Goal: Submit feedback/report problem

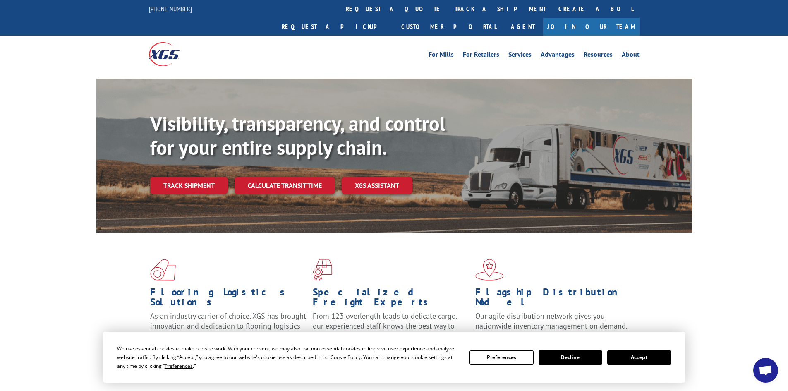
click at [632, 360] on button "Accept" at bounding box center [639, 357] width 64 height 14
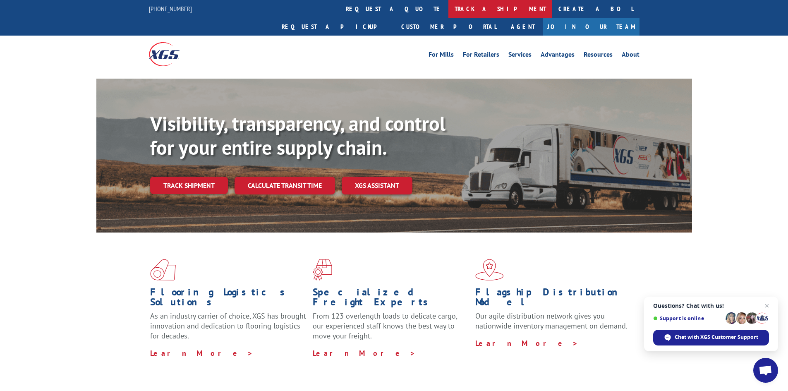
click at [448, 7] on link "track a shipment" at bounding box center [500, 9] width 104 height 18
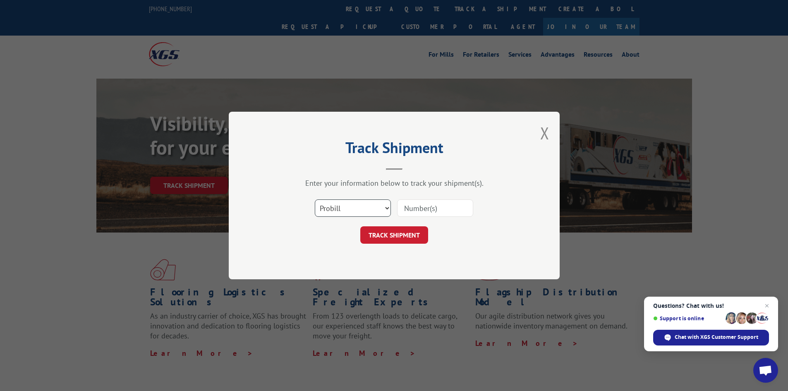
click at [338, 210] on select "Select category... Probill BOL PO" at bounding box center [353, 207] width 76 height 17
paste input "4441674"
type input "4441674"
click at [386, 239] on button "TRACK SHIPMENT" at bounding box center [394, 234] width 68 height 17
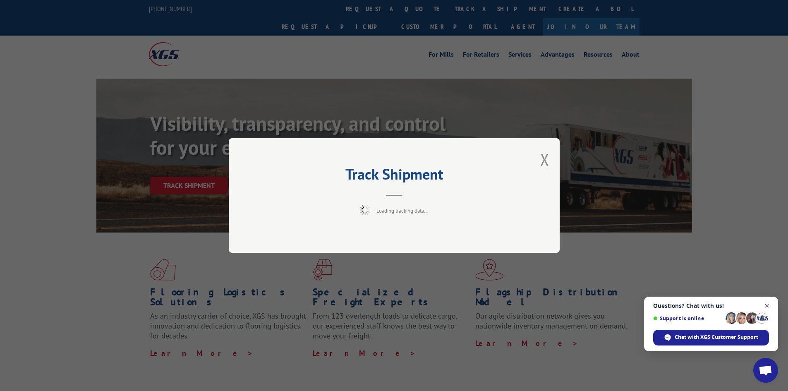
click at [765, 306] on span "Close chat" at bounding box center [767, 306] width 10 height 10
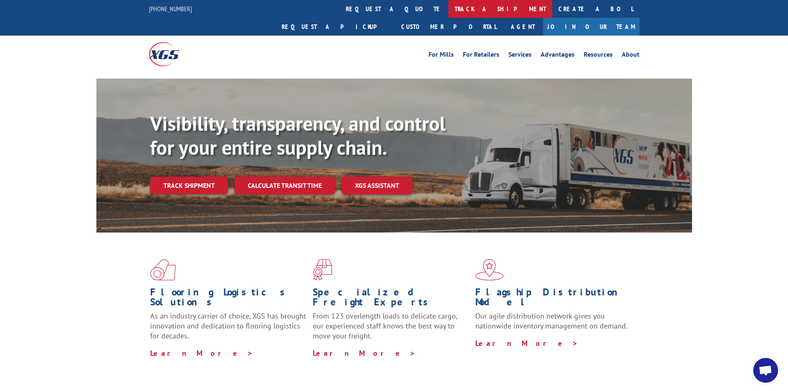
click at [448, 8] on link "track a shipment" at bounding box center [500, 9] width 104 height 18
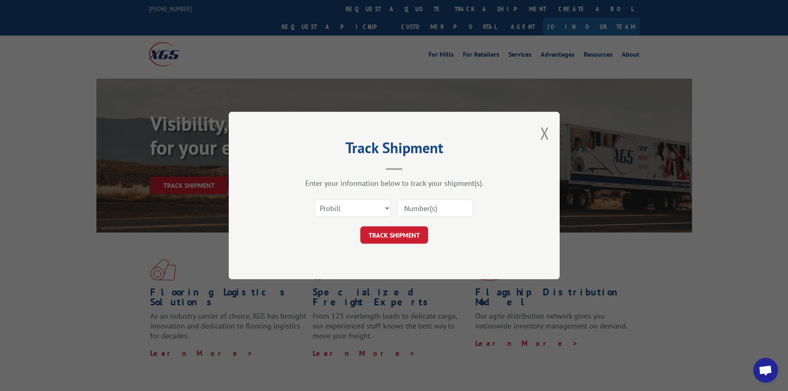
paste input "4441674"
type input "4441674"
click at [397, 230] on button "TRACK SHIPMENT" at bounding box center [394, 234] width 68 height 17
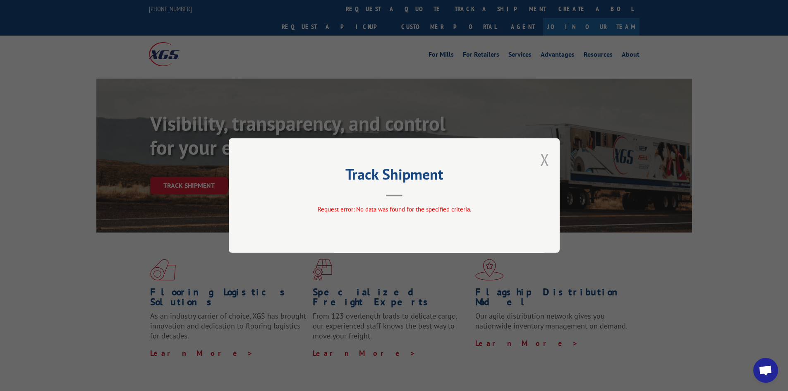
click at [542, 166] on button "Close modal" at bounding box center [544, 160] width 9 height 22
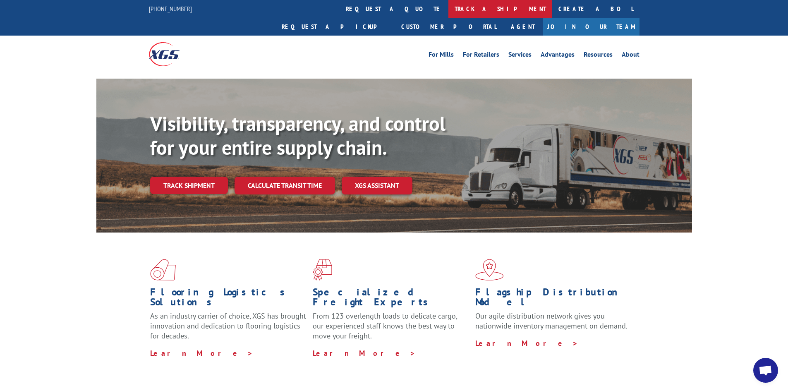
click at [448, 7] on link "track a shipment" at bounding box center [500, 9] width 104 height 18
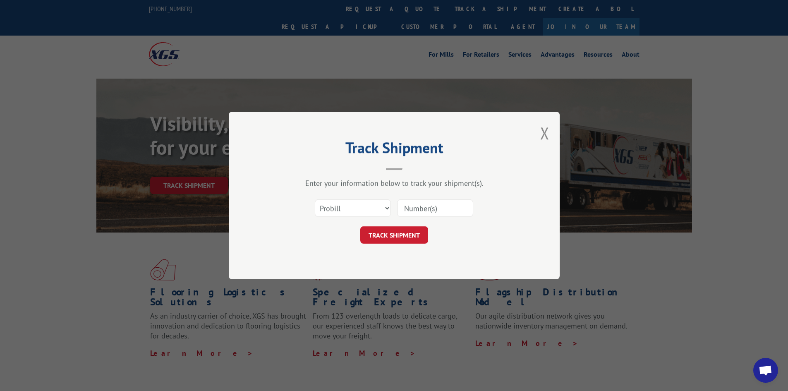
click at [405, 204] on input at bounding box center [435, 207] width 76 height 17
click at [368, 209] on select "Select category... Probill BOL PO" at bounding box center [353, 207] width 76 height 17
select select "bol"
click at [315, 199] on select "Select category... Probill BOL PO" at bounding box center [353, 207] width 76 height 17
click at [412, 205] on input at bounding box center [435, 207] width 76 height 17
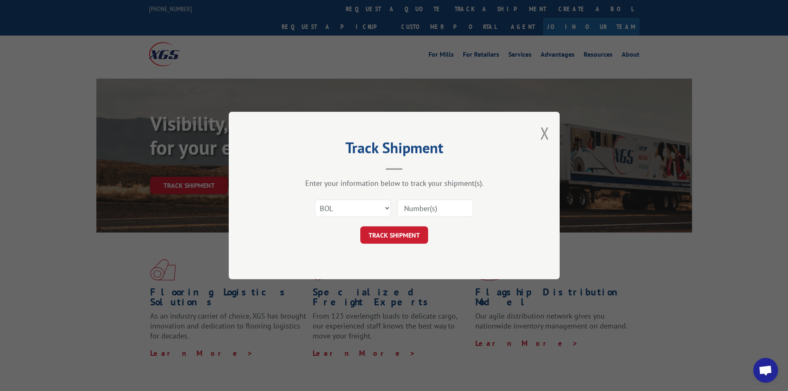
paste input "4441674"
type input "4441674"
click at [407, 230] on button "TRACK SHIPMENT" at bounding box center [394, 234] width 68 height 17
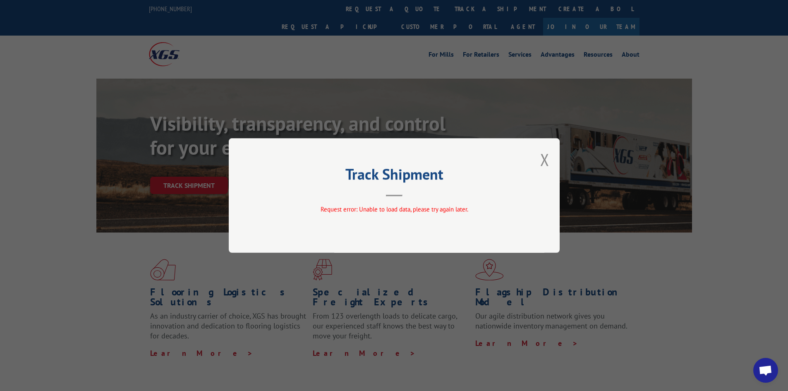
click at [538, 161] on div "Track Shipment Request error: Unable to load data, please try again later." at bounding box center [394, 195] width 331 height 115
click at [547, 158] on button "Close modal" at bounding box center [544, 160] width 9 height 22
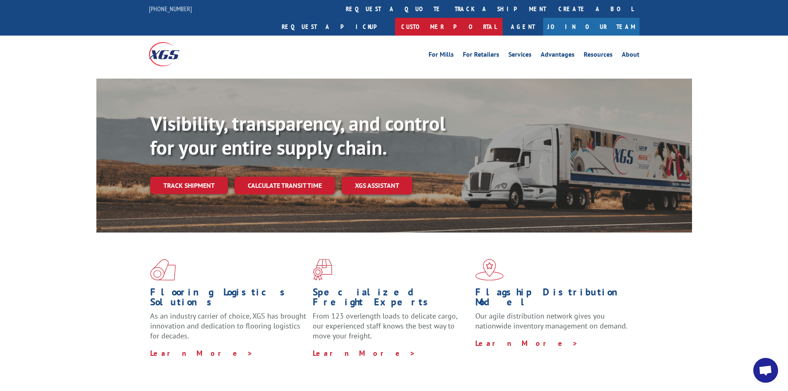
click at [503, 18] on link "Customer Portal" at bounding box center [449, 27] width 108 height 18
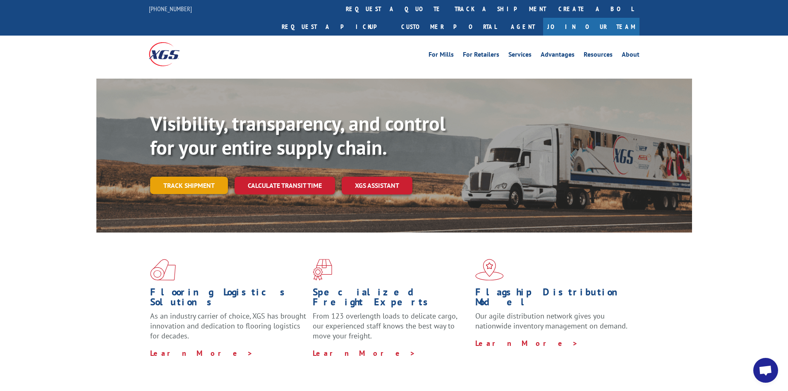
click at [188, 177] on link "Track shipment" at bounding box center [189, 185] width 78 height 17
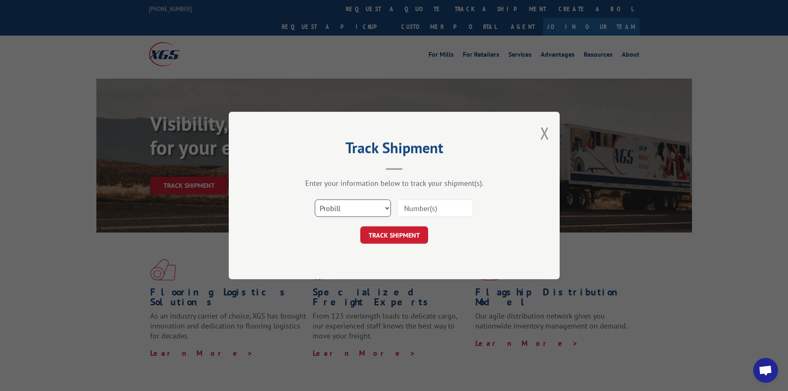
click at [349, 208] on select "Select category... Probill BOL PO" at bounding box center [353, 207] width 76 height 17
click at [315, 199] on select "Select category... Probill BOL PO" at bounding box center [353, 207] width 76 height 17
click at [372, 209] on select "Select category... Probill BOL PO" at bounding box center [353, 207] width 76 height 17
select select "po"
click at [315, 199] on select "Select category... Probill BOL PO" at bounding box center [353, 207] width 76 height 17
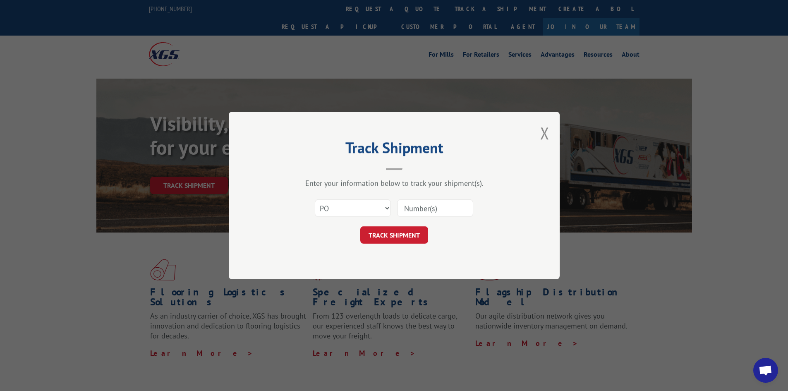
click at [411, 203] on input at bounding box center [435, 207] width 76 height 17
paste input "54551330"
type input "54551330"
click at [415, 234] on button "TRACK SHIPMENT" at bounding box center [394, 234] width 68 height 17
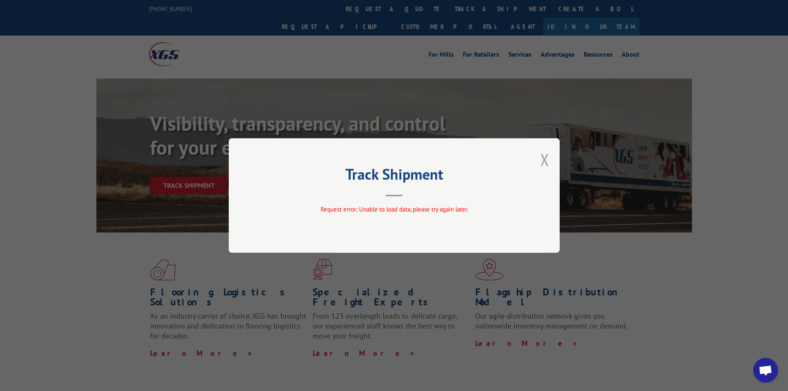
click at [544, 157] on button "Close modal" at bounding box center [544, 160] width 9 height 22
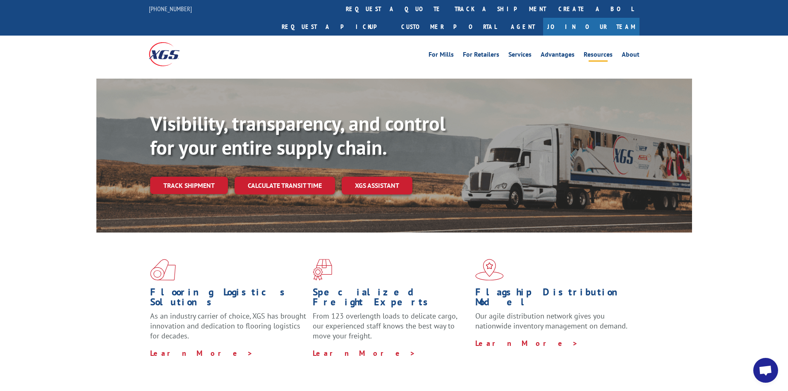
click at [607, 51] on link "Resources" at bounding box center [598, 55] width 29 height 9
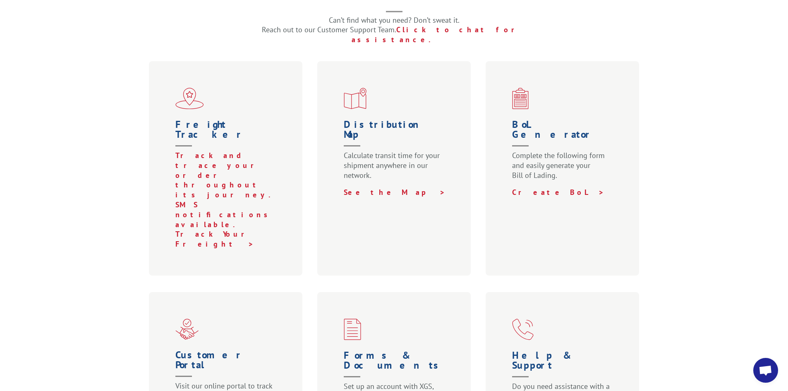
scroll to position [290, 0]
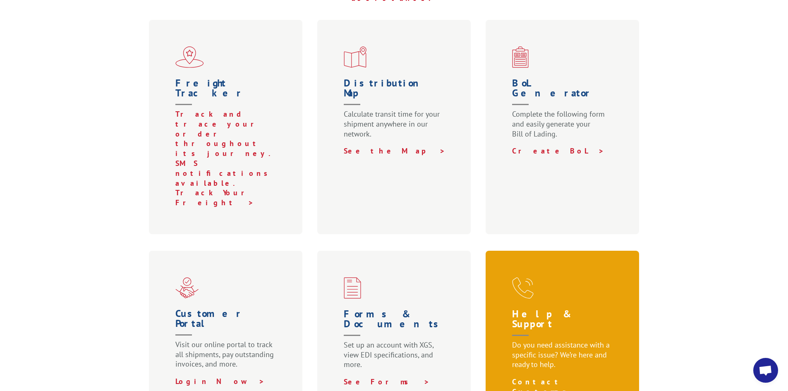
click at [576, 377] on link "Contact Customer Support >" at bounding box center [549, 391] width 74 height 29
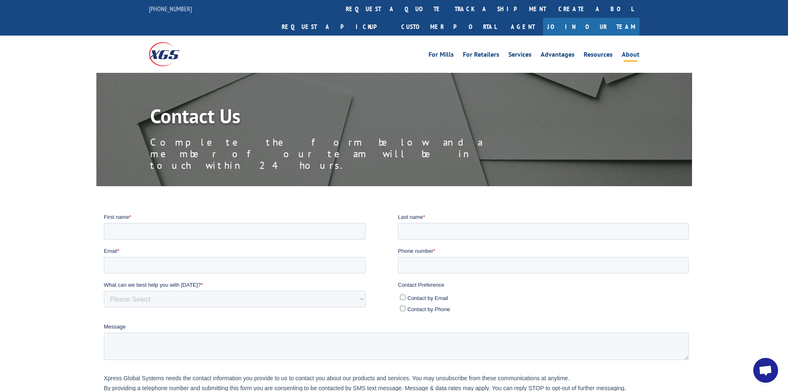
click at [636, 51] on link "About" at bounding box center [631, 55] width 18 height 9
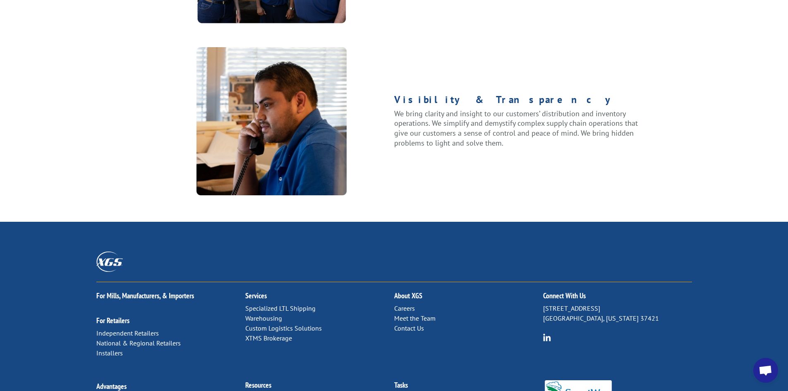
scroll to position [1034, 0]
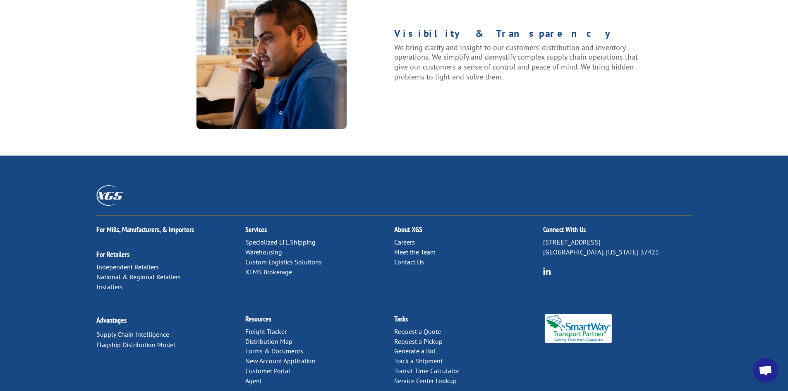
click at [413, 258] on link "Contact Us" at bounding box center [409, 262] width 30 height 8
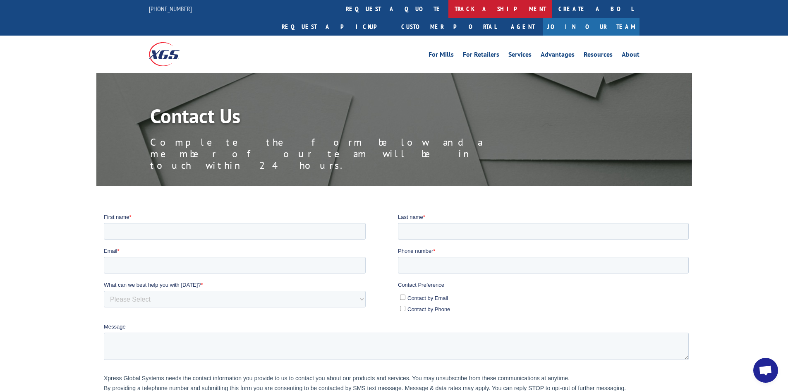
click at [448, 9] on link "track a shipment" at bounding box center [500, 9] width 104 height 18
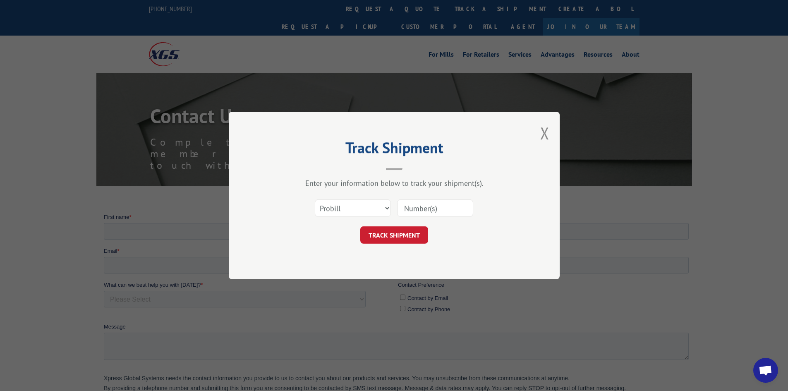
click at [416, 208] on input at bounding box center [435, 207] width 76 height 17
click at [355, 210] on select "Select category... Probill BOL PO" at bounding box center [353, 207] width 76 height 17
click at [439, 206] on input at bounding box center [435, 207] width 76 height 17
type input "17207602B0l"
click button "TRACK SHIPMENT" at bounding box center [394, 234] width 68 height 17
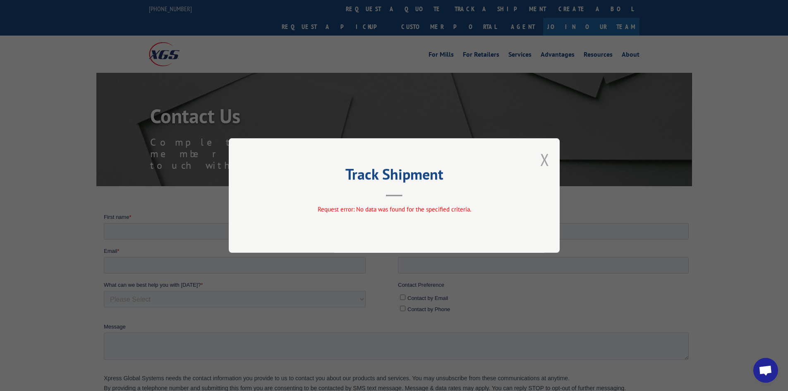
click at [545, 161] on button "Close modal" at bounding box center [544, 160] width 9 height 22
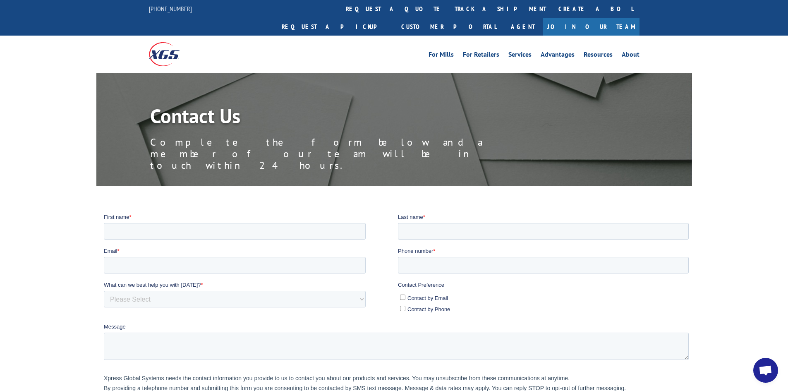
click at [2, 213] on div at bounding box center [394, 332] width 788 height 239
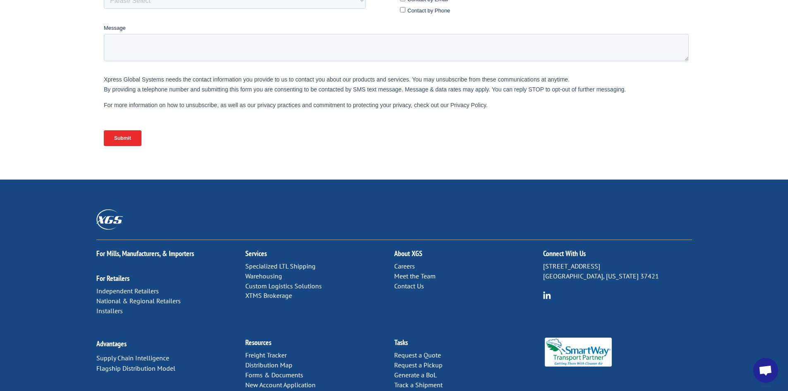
scroll to position [297, 0]
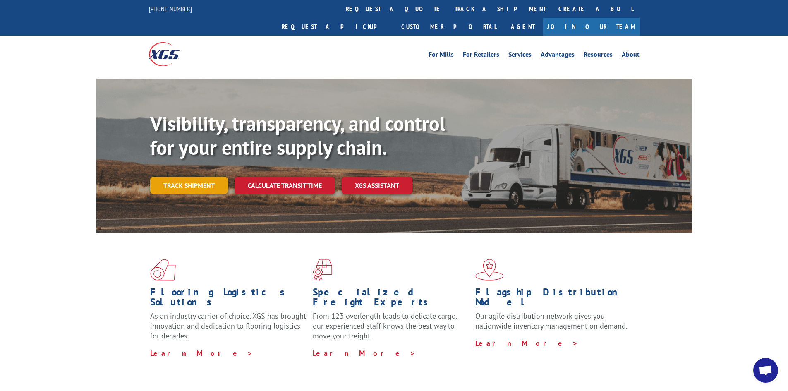
click at [206, 177] on link "Track shipment" at bounding box center [189, 185] width 78 height 17
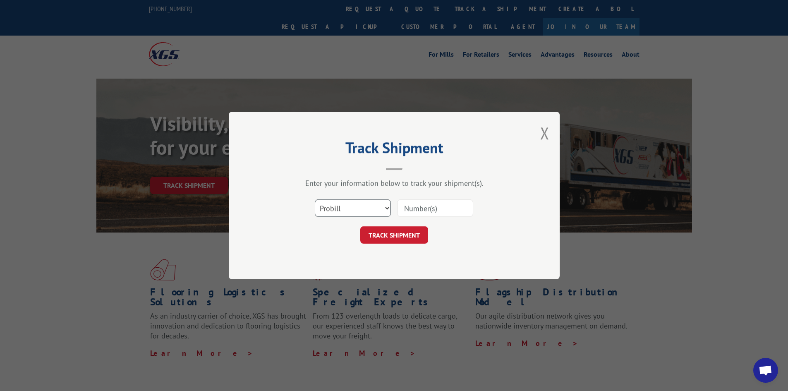
click at [376, 207] on select "Select category... Probill BOL PO" at bounding box center [353, 207] width 76 height 17
select select "po"
click at [315, 199] on select "Select category... Probill BOL PO" at bounding box center [353, 207] width 76 height 17
click at [431, 206] on input at bounding box center [435, 207] width 76 height 17
click at [414, 206] on input at bounding box center [435, 207] width 76 height 17
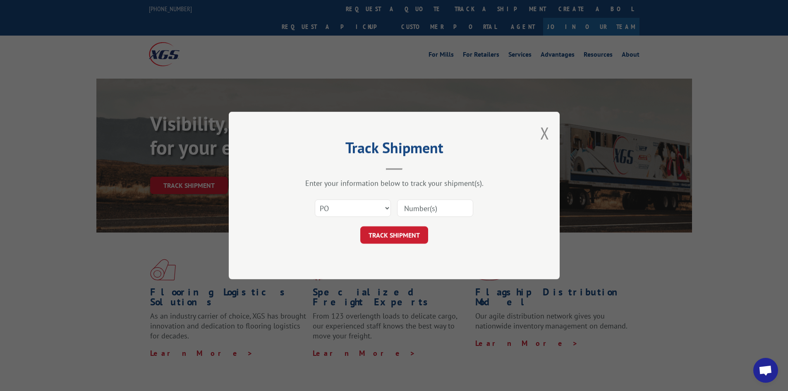
paste input "54551330"
type input "54551330"
click at [393, 233] on button "TRACK SHIPMENT" at bounding box center [394, 234] width 68 height 17
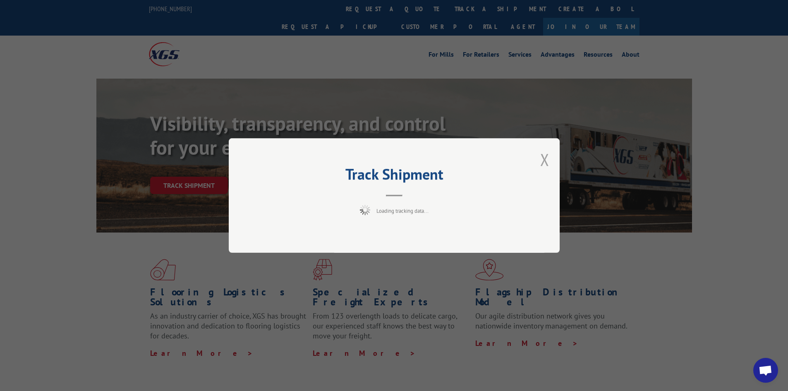
click at [544, 160] on button "Close modal" at bounding box center [544, 160] width 9 height 22
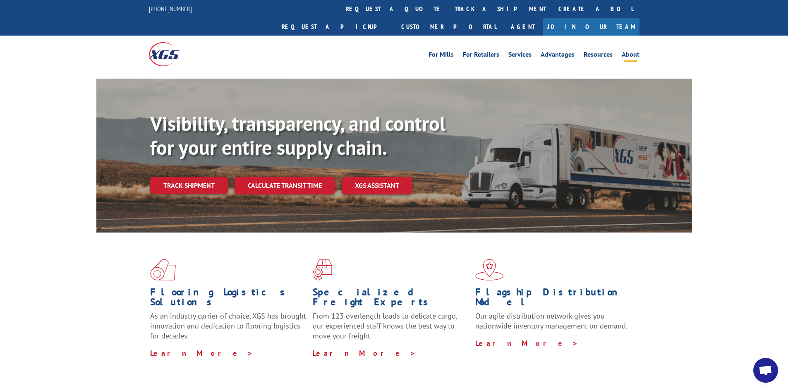
click at [636, 51] on link "About" at bounding box center [631, 55] width 18 height 9
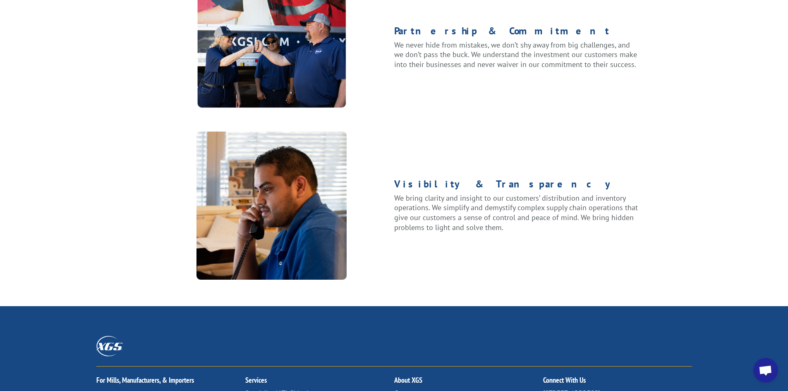
scroll to position [993, 0]
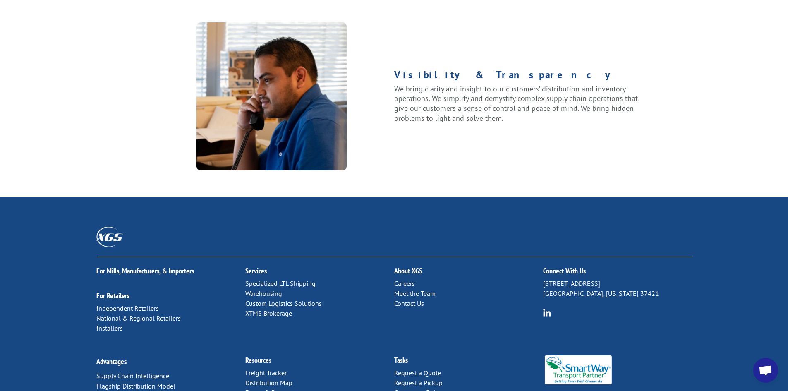
click at [419, 299] on link "Contact Us" at bounding box center [409, 303] width 30 height 8
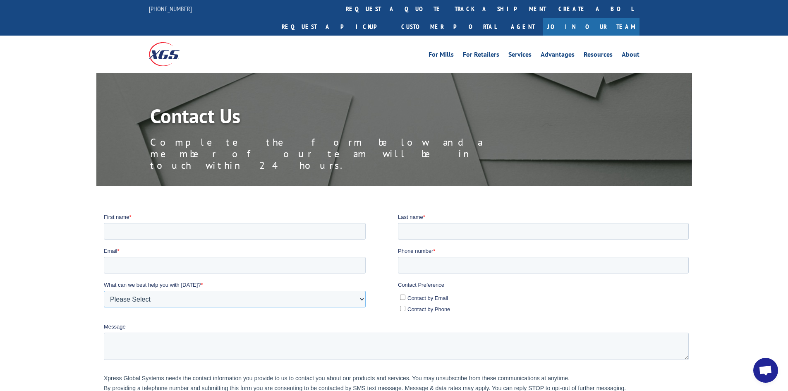
click at [319, 297] on select "Please Select Quoting, Opening New Account, or New Business Opportunity Shipmen…" at bounding box center [234, 298] width 262 height 17
select select "Customer Service"
click at [103, 290] on select "Please Select Quoting, Opening New Account, or New Business Opportunity Shipmen…" at bounding box center [234, 298] width 262 height 17
click at [402, 305] on input "Contact by Phone" at bounding box center [402, 307] width 5 height 5
checkbox input "true"
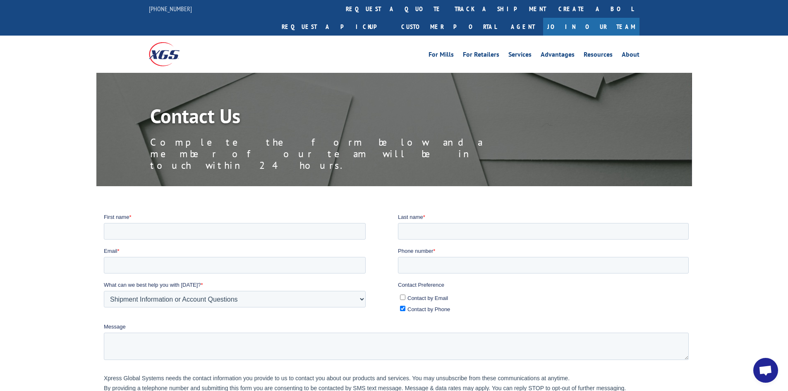
click at [404, 297] on input "Contact by Email" at bounding box center [402, 296] width 5 height 5
checkbox input "true"
click at [281, 236] on input "First name *" at bounding box center [234, 231] width 262 height 17
type input "kara"
type input "[PERSON_NAME]"
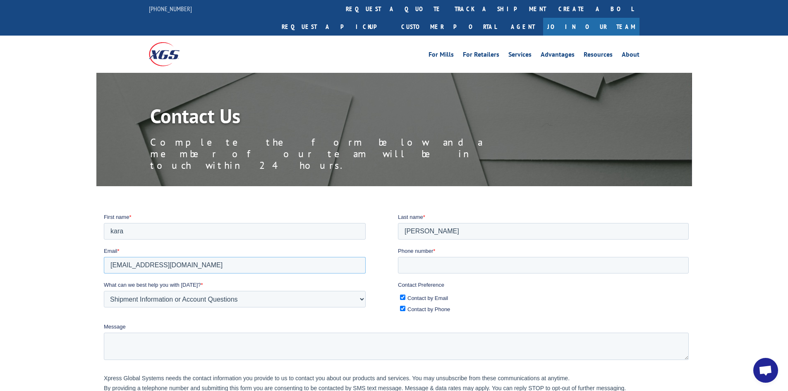
type input "[EMAIL_ADDRESS][DOMAIN_NAME]"
click at [405, 264] on input "Phone number *" at bounding box center [543, 264] width 291 height 17
type input "9033037584"
click at [261, 348] on textarea "Message" at bounding box center [395, 345] width 585 height 27
click at [232, 340] on textarea "I need tracking information on" at bounding box center [395, 345] width 585 height 27
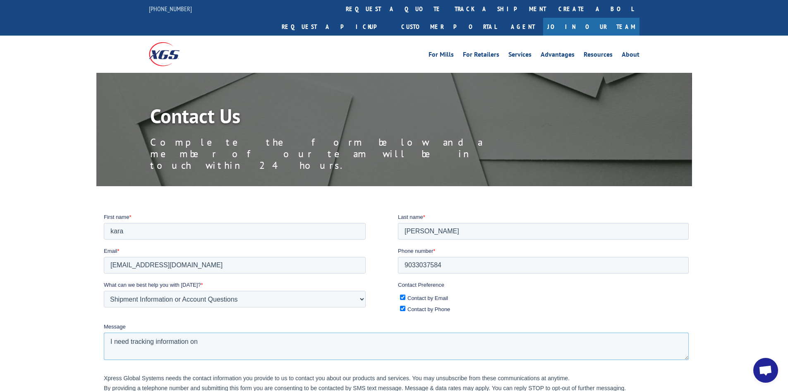
paste textarea "BIL 4441674"
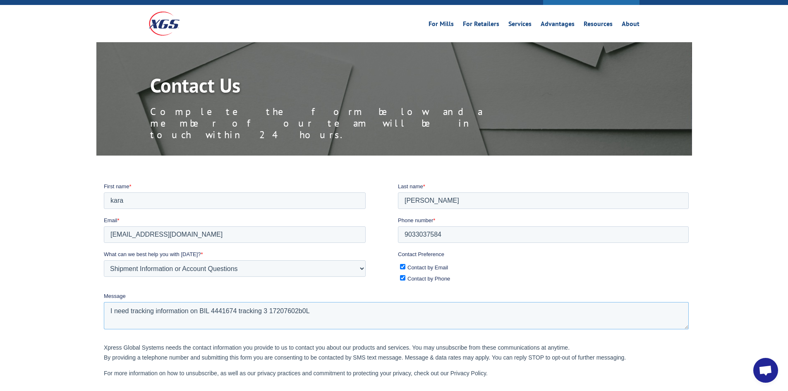
scroll to position [83, 0]
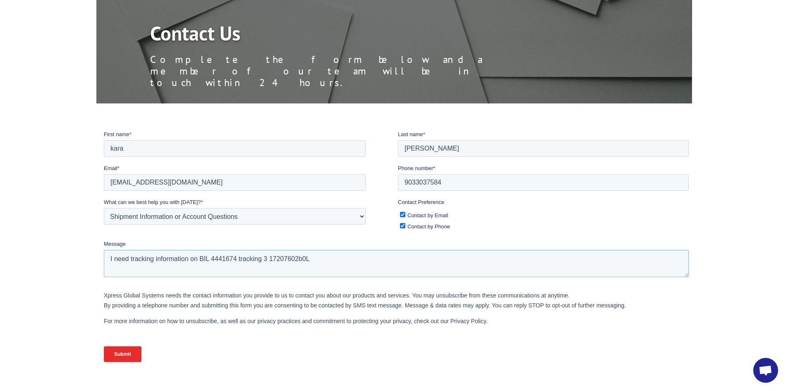
click at [301, 259] on textarea "I need tracking information on BIL 4441674 tracking 3 17207602b0L" at bounding box center [395, 262] width 585 height 27
click at [267, 257] on textarea "I need tracking information on BIL 4441674 tracking 3 17207602B0L" at bounding box center [395, 262] width 585 height 27
type textarea "I need tracking information on BIL 4441674 tracking # 17207602B0L"
click at [134, 349] on input "Submit" at bounding box center [122, 354] width 38 height 16
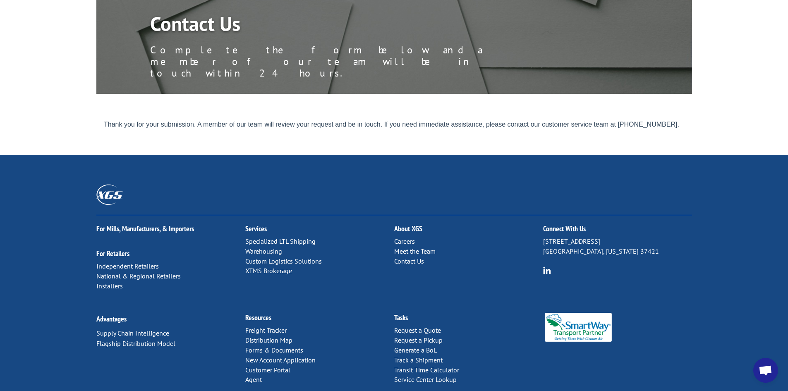
scroll to position [94, 0]
